Goal: Register for event/course: Register for event/course

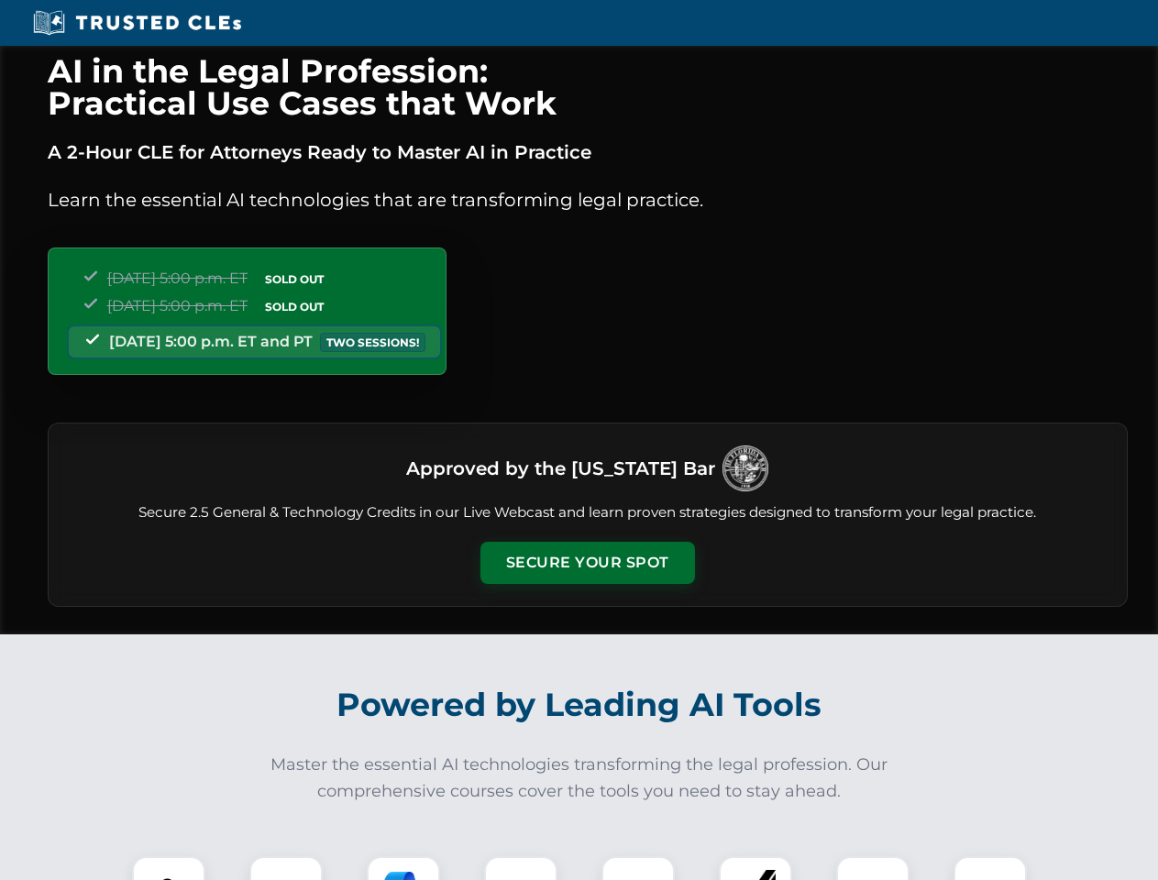
click at [587, 563] on button "Secure Your Spot" at bounding box center [587, 563] width 215 height 42
click at [169, 868] on img at bounding box center [168, 892] width 53 height 53
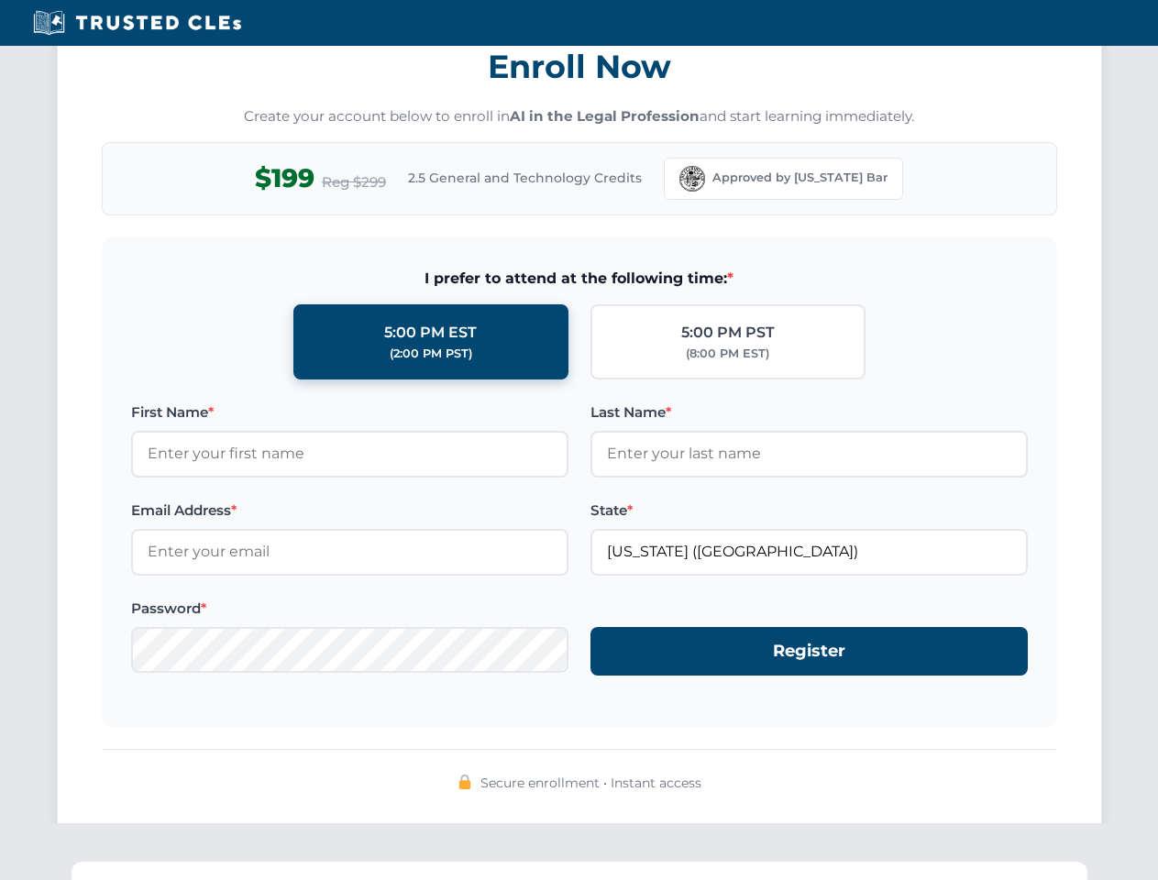
scroll to position [1799, 0]
